Goal: Check status: Check status

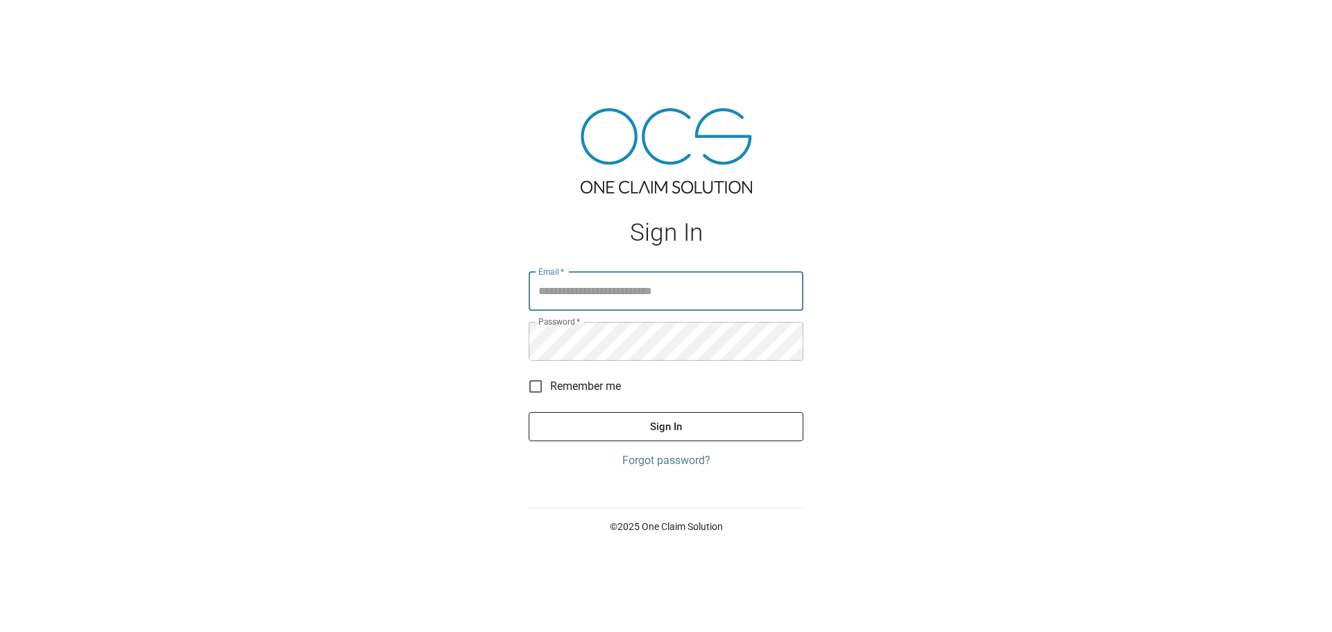
type input "**********"
click at [654, 439] on button "Sign In" at bounding box center [666, 426] width 275 height 29
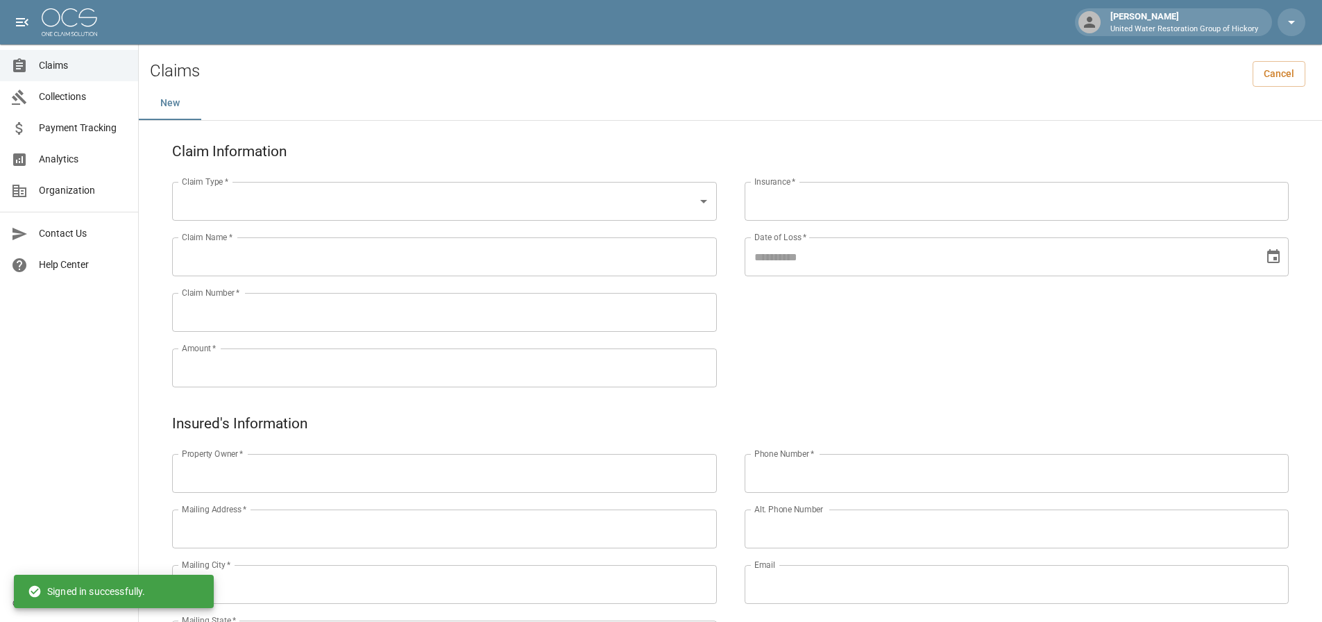
click at [81, 71] on span "Claims" at bounding box center [83, 65] width 88 height 15
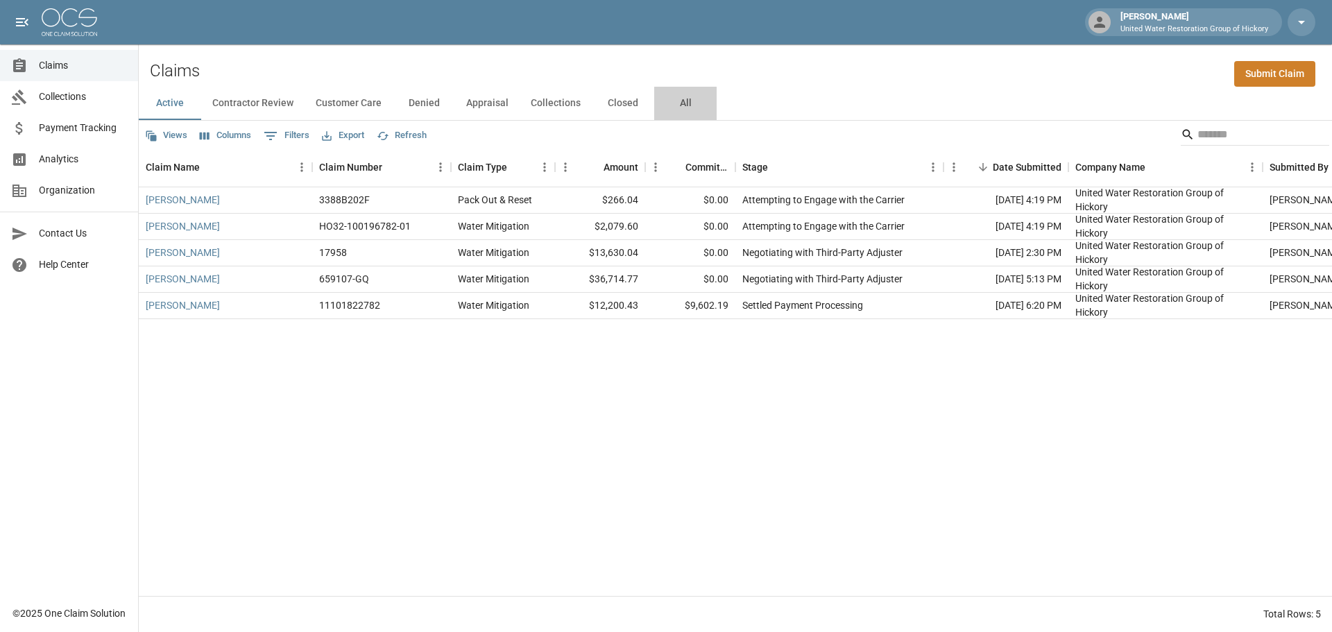
click at [686, 104] on button "All" at bounding box center [685, 103] width 62 height 33
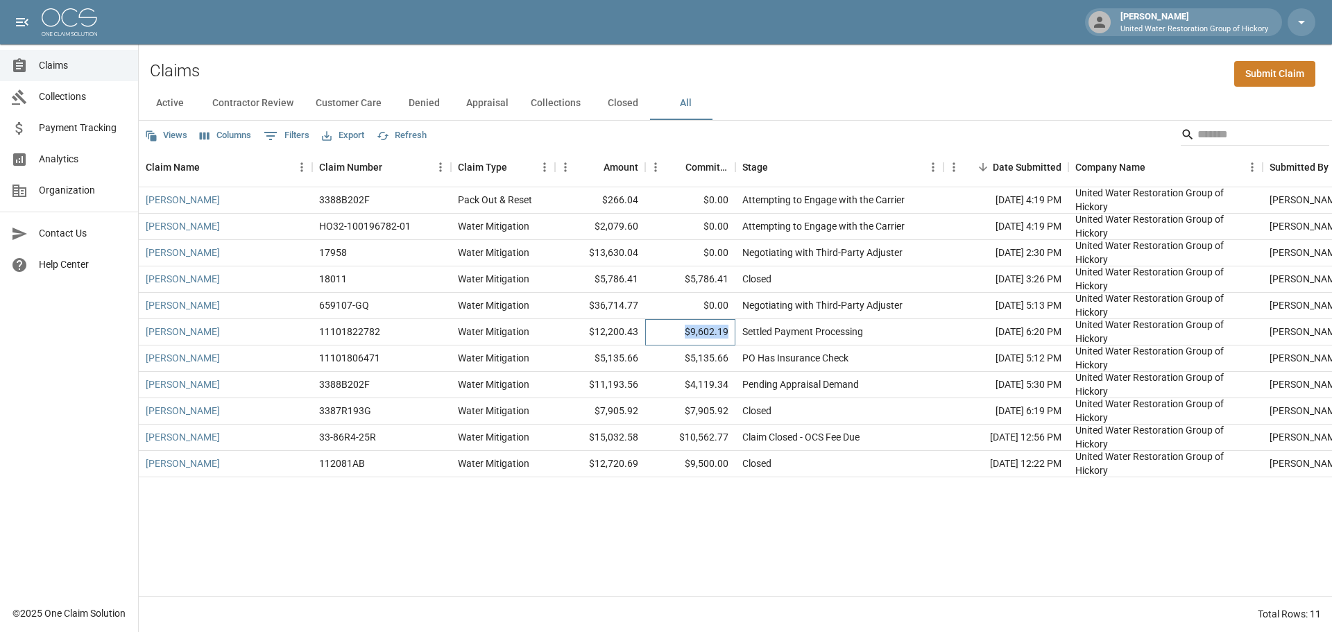
drag, startPoint x: 688, startPoint y: 331, endPoint x: 733, endPoint y: 333, distance: 45.1
click at [733, 333] on div "$9,602.19" at bounding box center [690, 332] width 90 height 26
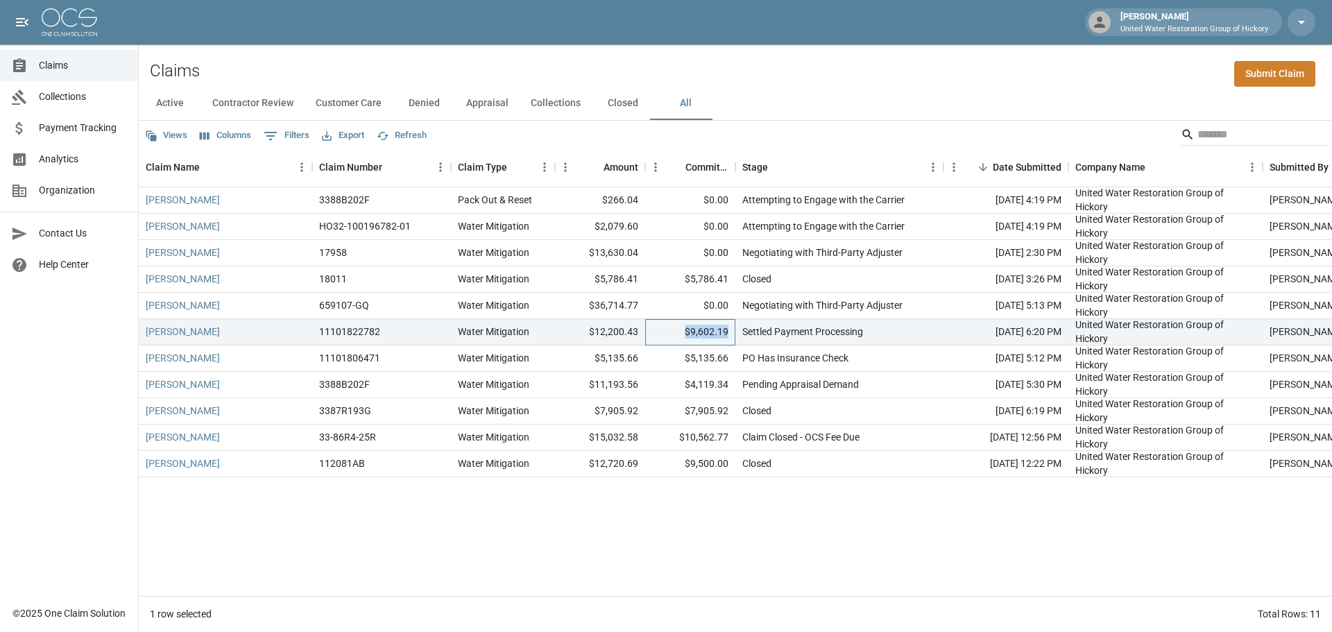
copy div "$9,602.19"
drag, startPoint x: 688, startPoint y: 358, endPoint x: 726, endPoint y: 359, distance: 38.9
click at [726, 359] on div "$5,135.66" at bounding box center [690, 359] width 90 height 26
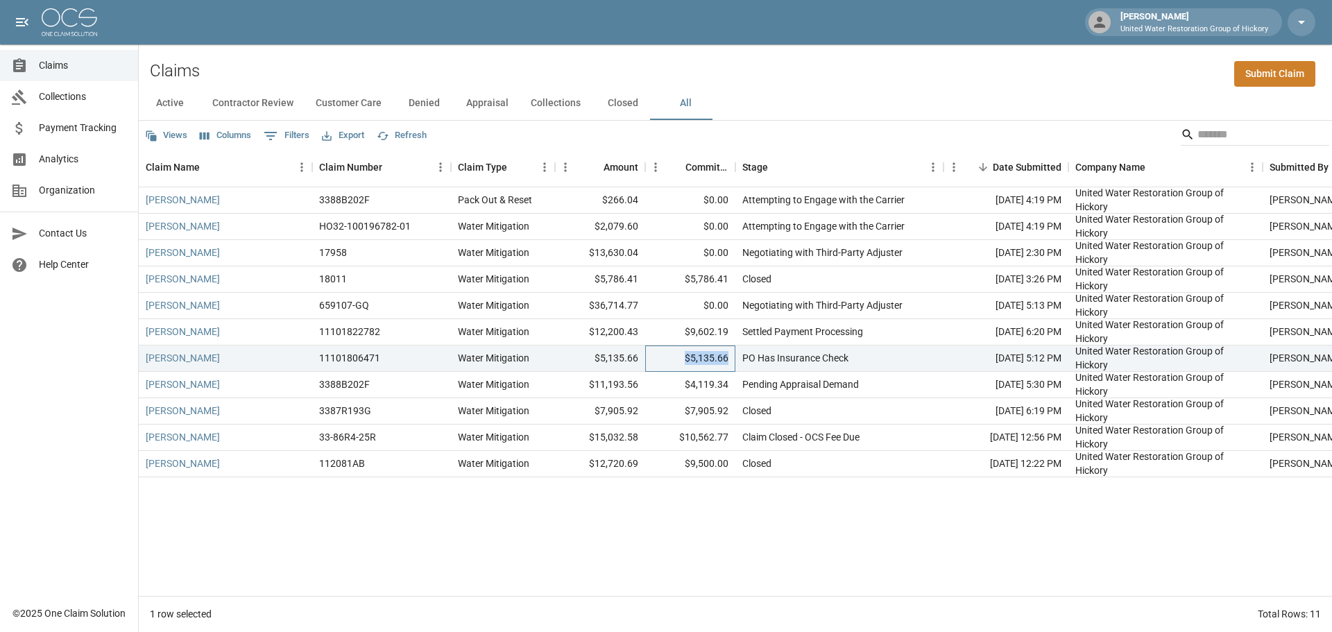
copy div "$5,135.66"
